Goal: Navigation & Orientation: Find specific page/section

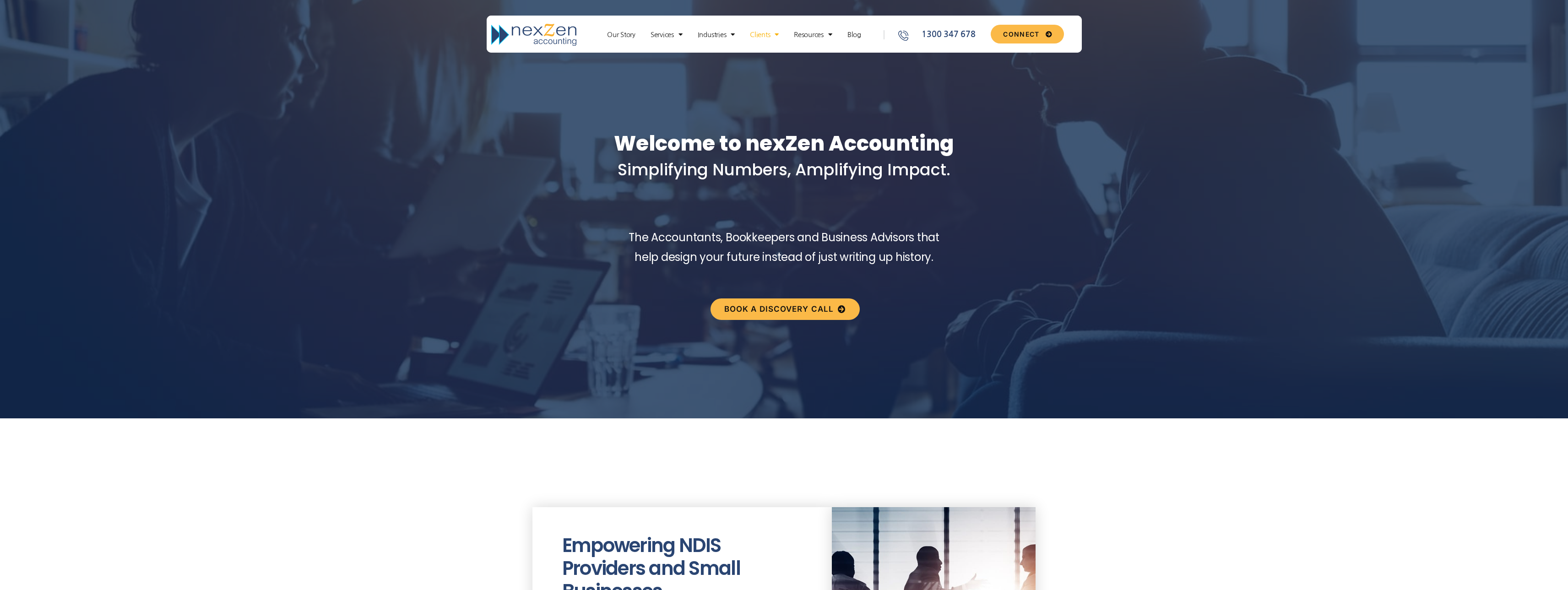
click at [767, 37] on link "Clients" at bounding box center [764, 34] width 38 height 9
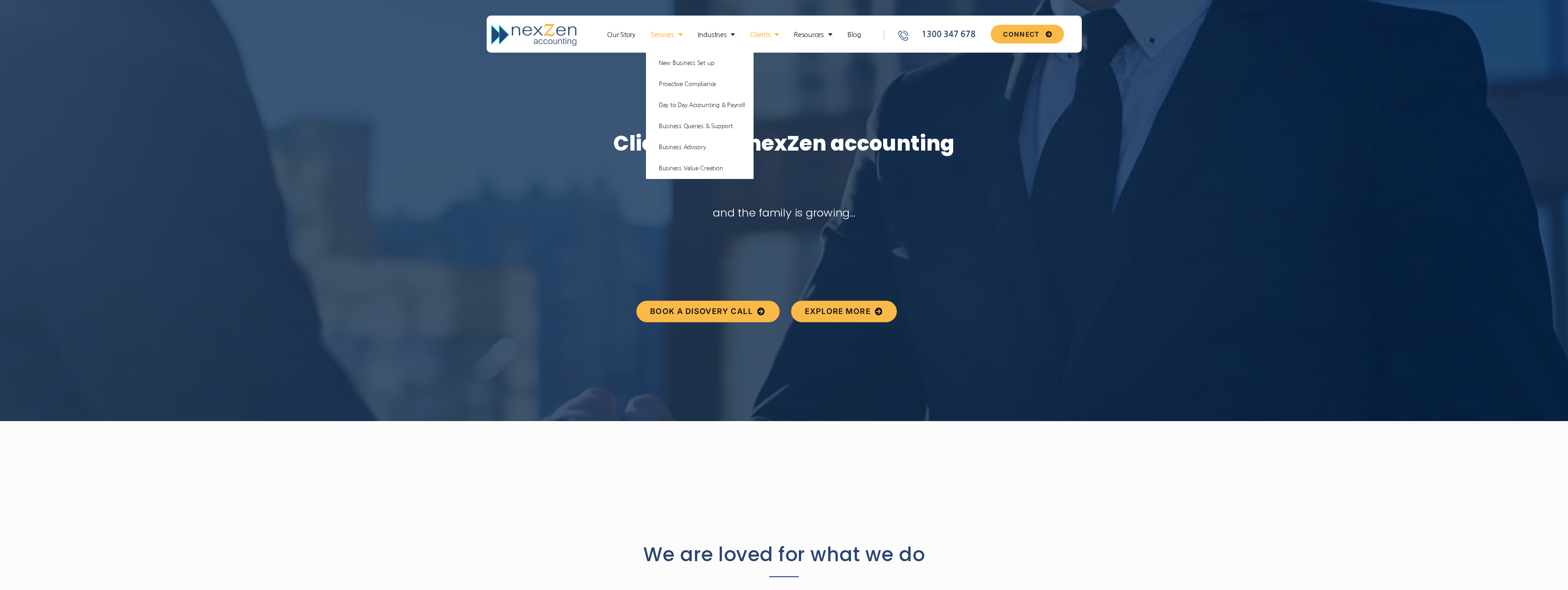
click at [665, 37] on link "Services" at bounding box center [667, 34] width 41 height 9
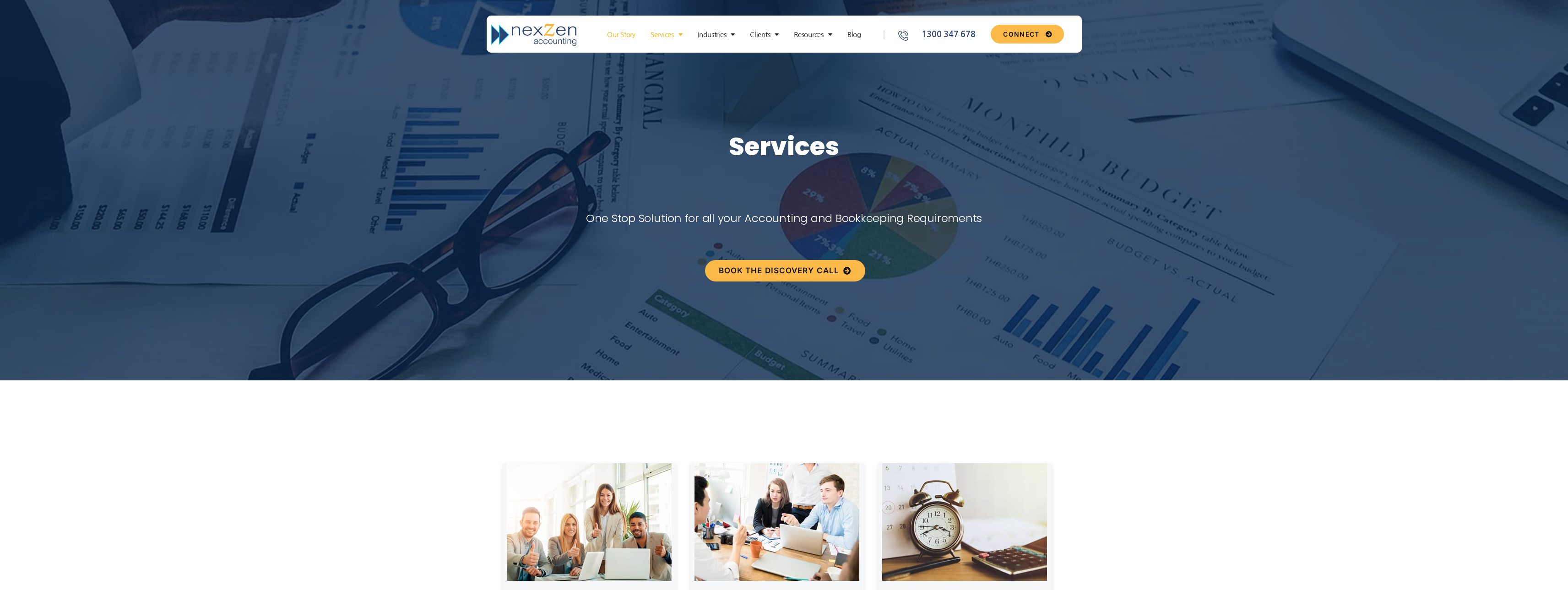
click at [625, 37] on link "Our Story" at bounding box center [621, 34] width 37 height 9
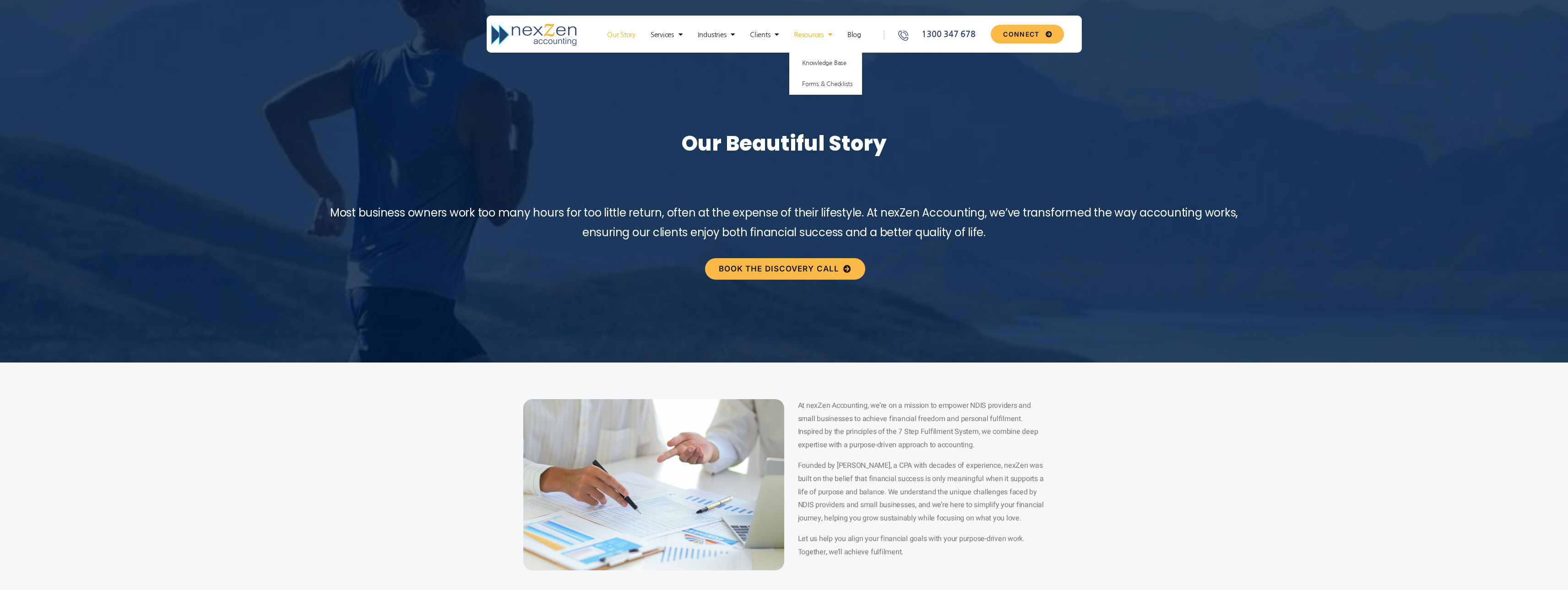
click at [821, 33] on link "Resources" at bounding box center [812, 34] width 47 height 9
click at [758, 34] on link "Clients" at bounding box center [764, 34] width 38 height 9
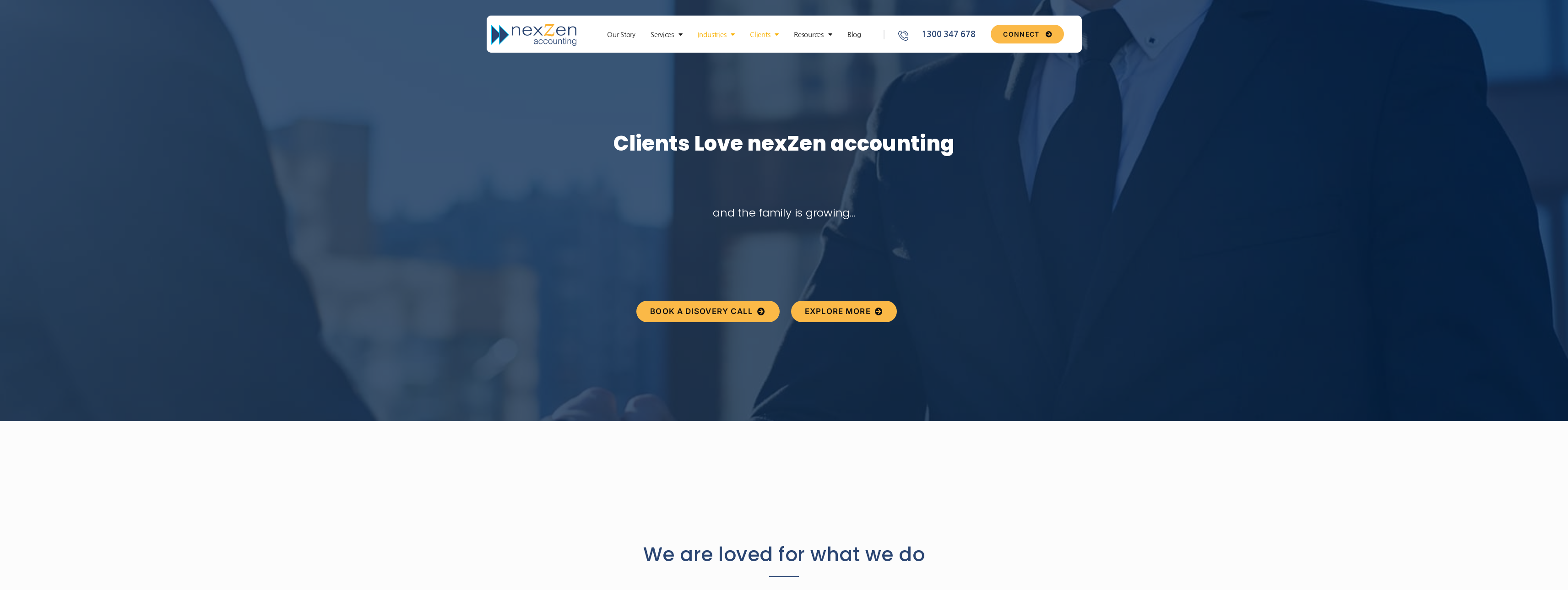
click at [714, 33] on link "Industries" at bounding box center [717, 34] width 46 height 9
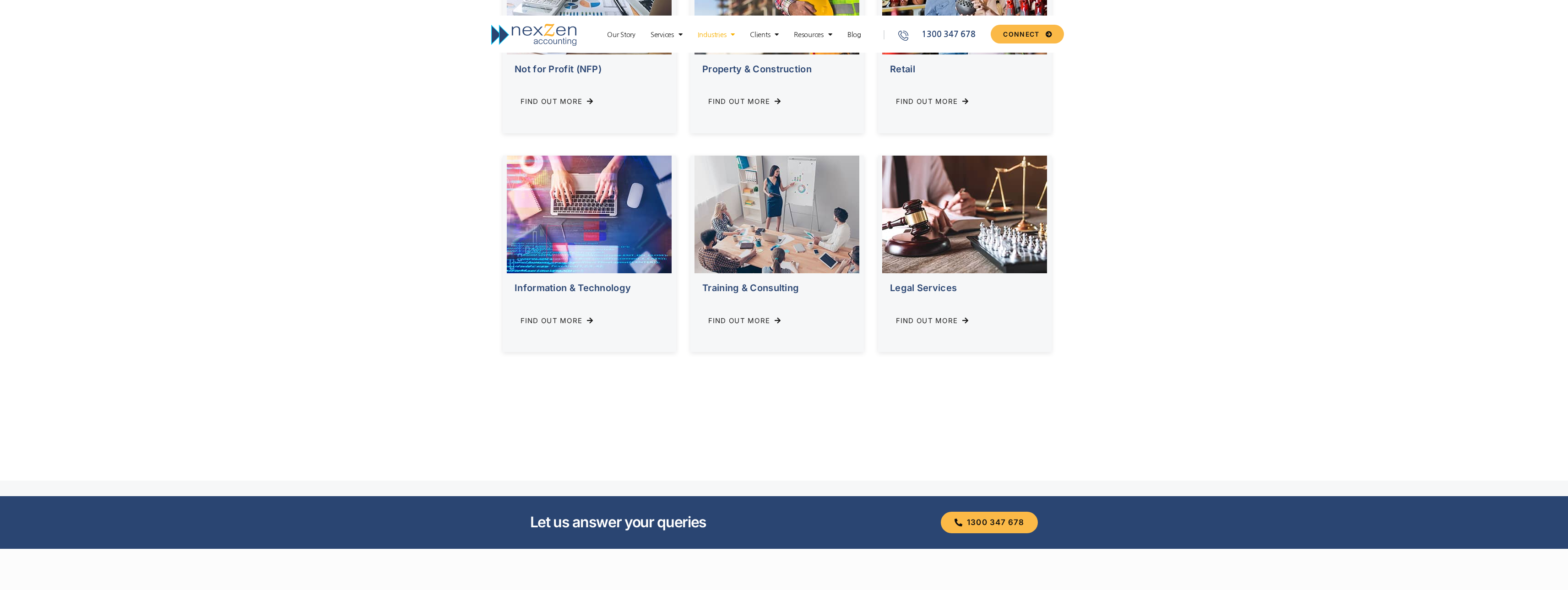
scroll to position [763, 0]
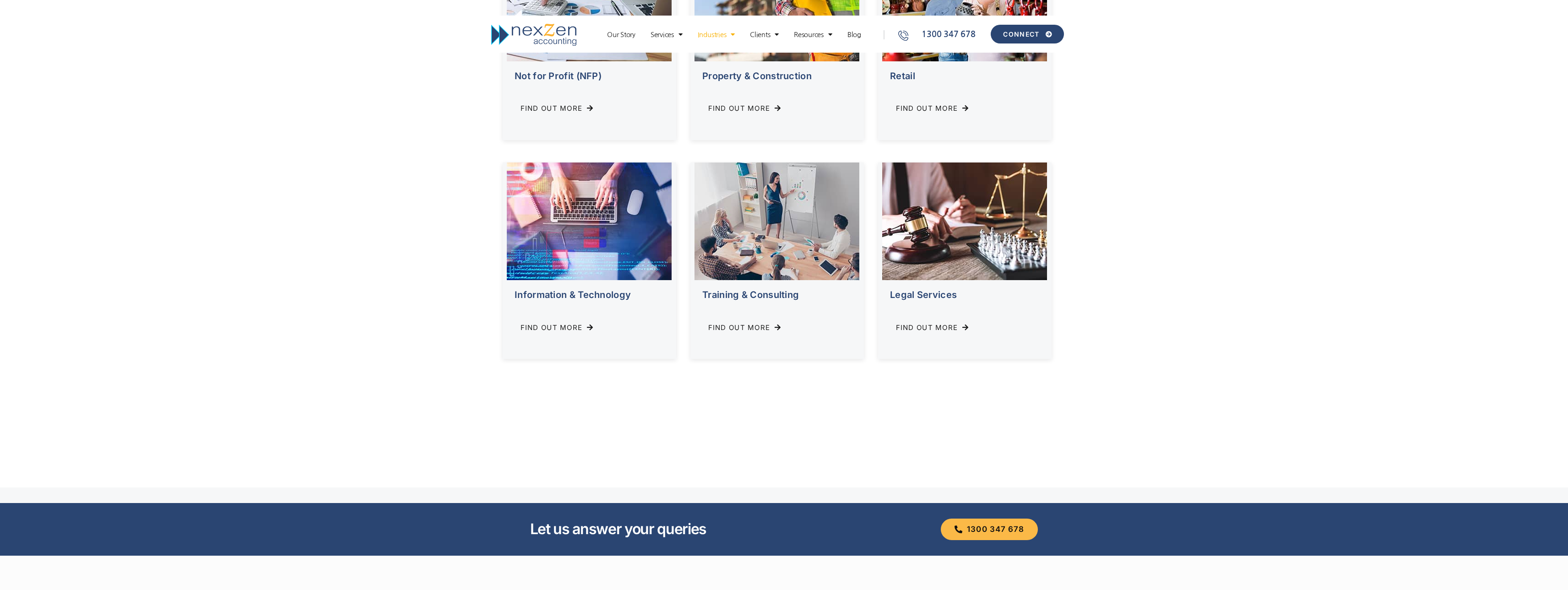
click at [1011, 33] on span "CONNECT" at bounding box center [1021, 35] width 37 height 7
